Goal: Transaction & Acquisition: Purchase product/service

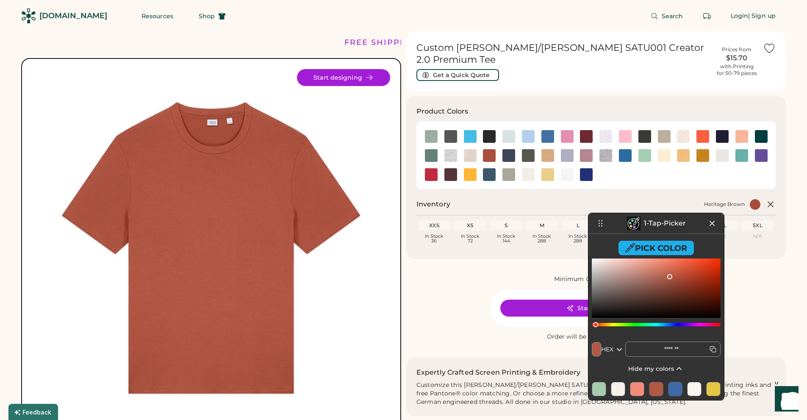
click at [711, 224] on icon at bounding box center [712, 223] width 4 height 4
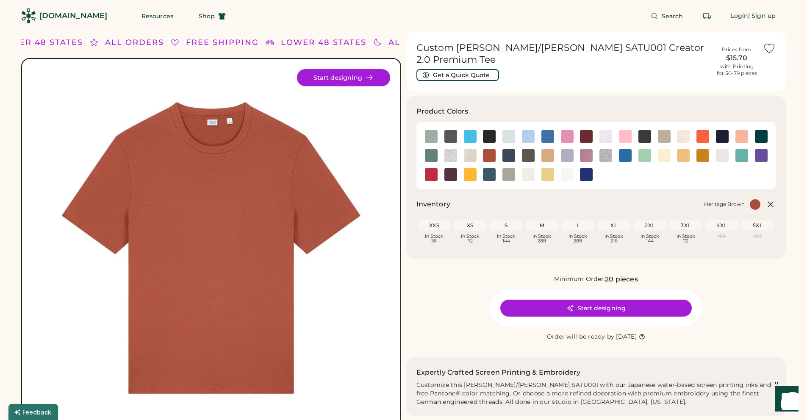
click at [361, 74] on button "Start designing" at bounding box center [343, 77] width 93 height 17
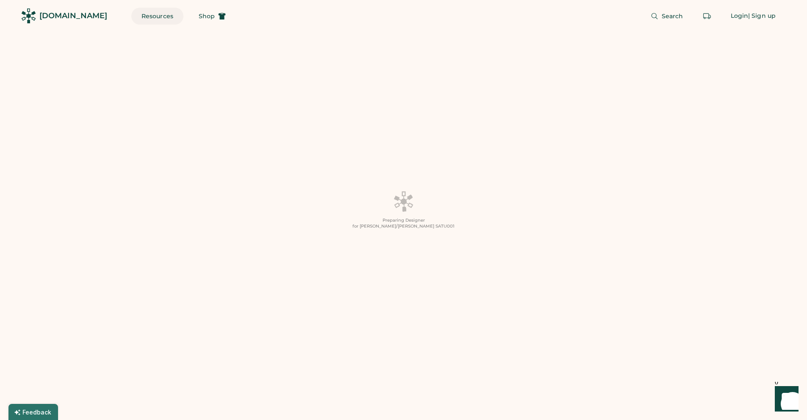
click at [142, 16] on button "Resources" at bounding box center [157, 16] width 52 height 17
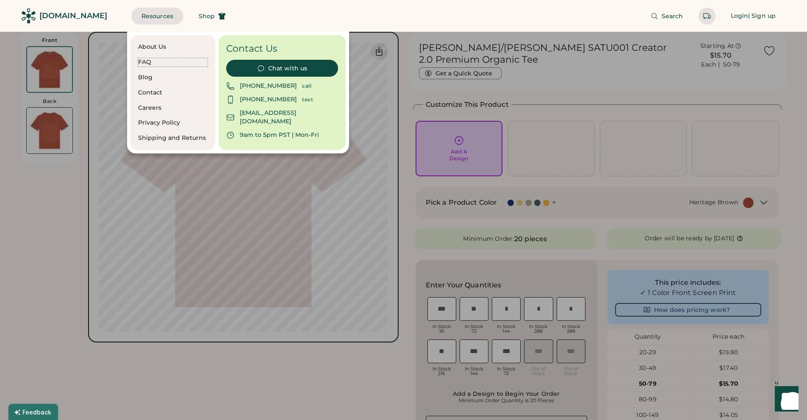
click at [144, 61] on div "FAQ" at bounding box center [172, 62] width 69 height 8
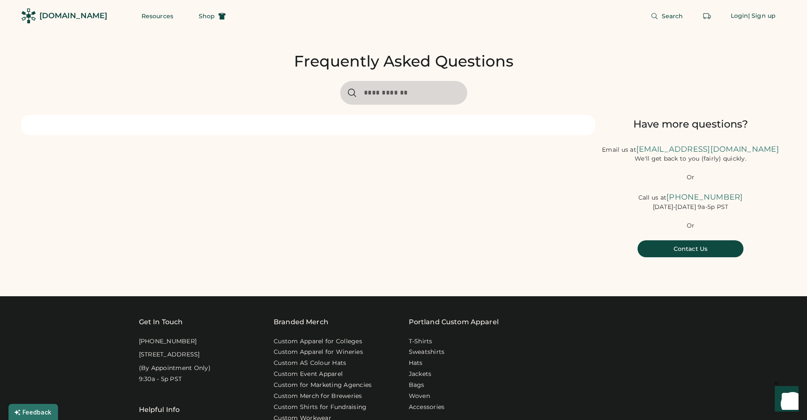
click at [374, 94] on input "input" at bounding box center [403, 93] width 127 height 24
click at [383, 93] on input "input" at bounding box center [403, 93] width 127 height 24
type input "**********"
click at [431, 94] on input "input" at bounding box center [403, 93] width 127 height 24
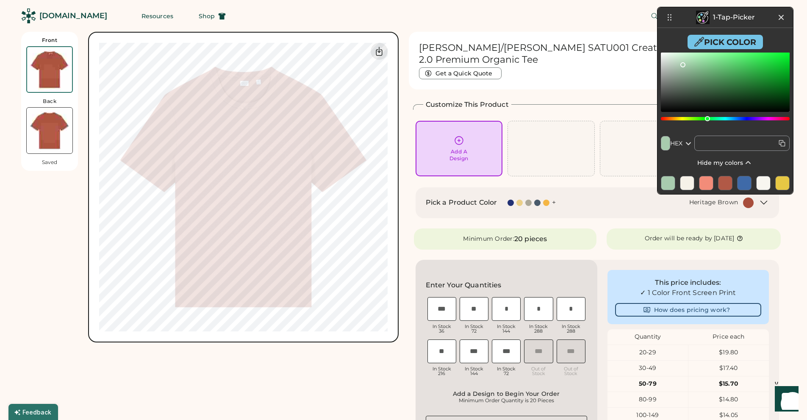
click at [721, 41] on button "Pick Color" at bounding box center [724, 42] width 75 height 14
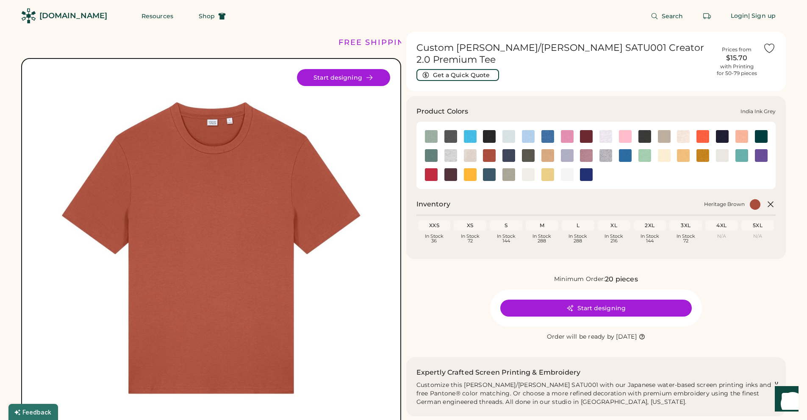
click at [509, 149] on img at bounding box center [508, 155] width 13 height 13
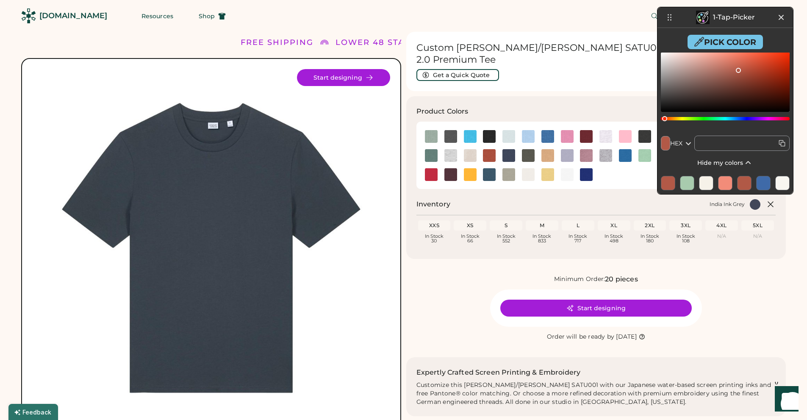
click at [713, 40] on button "Pick Color" at bounding box center [724, 42] width 75 height 14
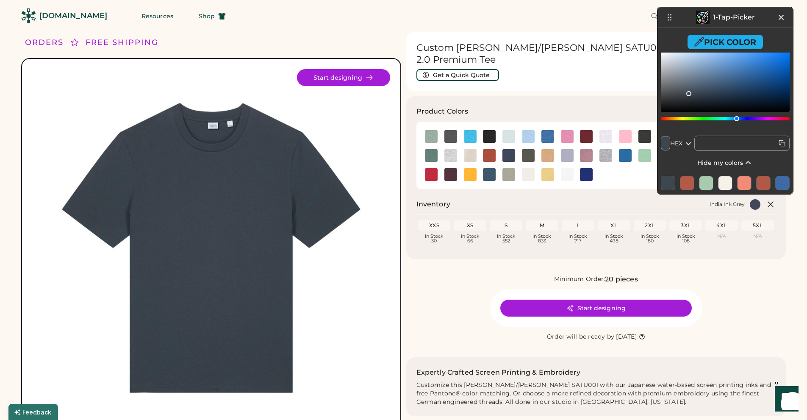
click at [526, 149] on img at bounding box center [528, 155] width 13 height 13
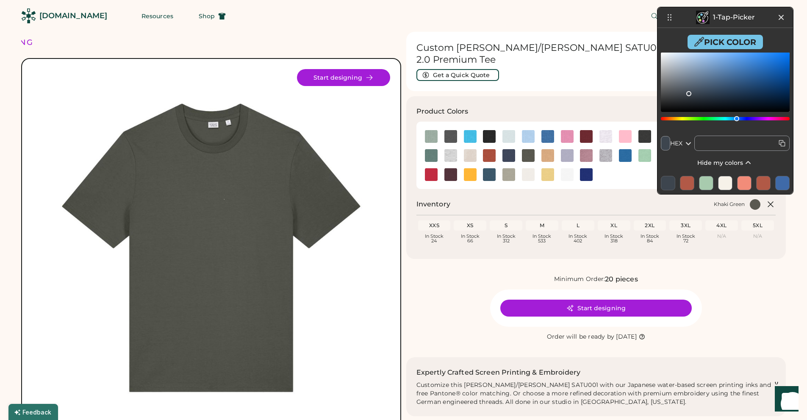
click at [740, 42] on button "Pick Color" at bounding box center [724, 42] width 75 height 14
